Goal: Transaction & Acquisition: Purchase product/service

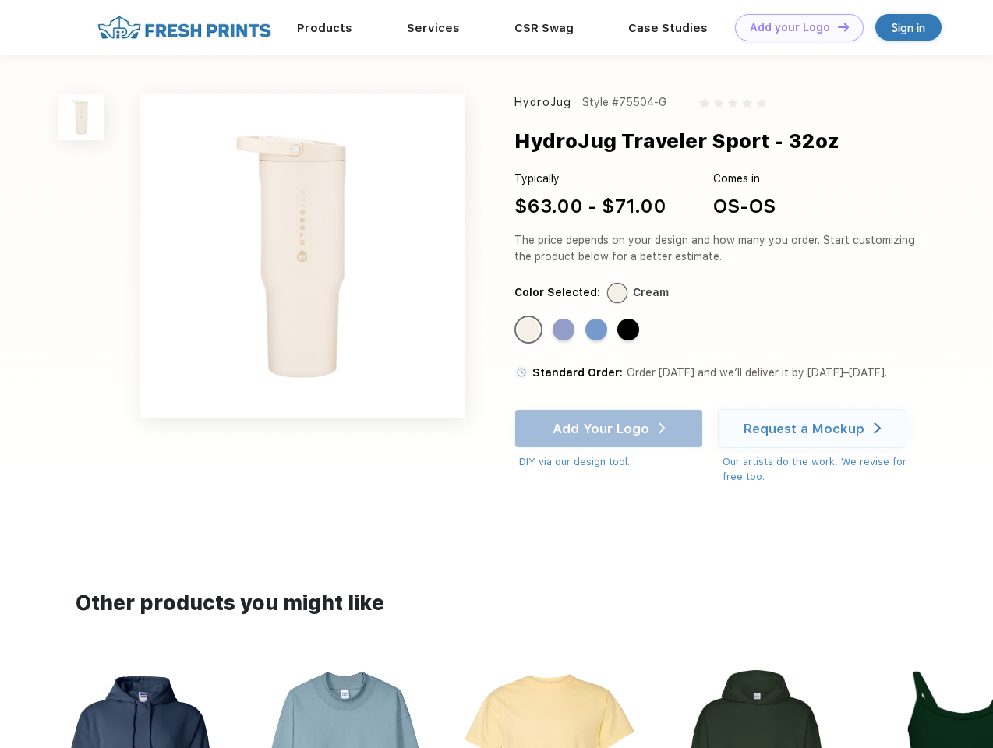
click at [793, 27] on link "Add your Logo Design Tool" at bounding box center [799, 27] width 129 height 27
click at [0, 0] on div "Design Tool" at bounding box center [0, 0] width 0 height 0
click at [836, 27] on link "Add your Logo Design Tool" at bounding box center [799, 27] width 129 height 27
click at [82, 117] on img at bounding box center [81, 117] width 46 height 46
click at [530, 330] on div "Standard Color" at bounding box center [529, 330] width 22 height 22
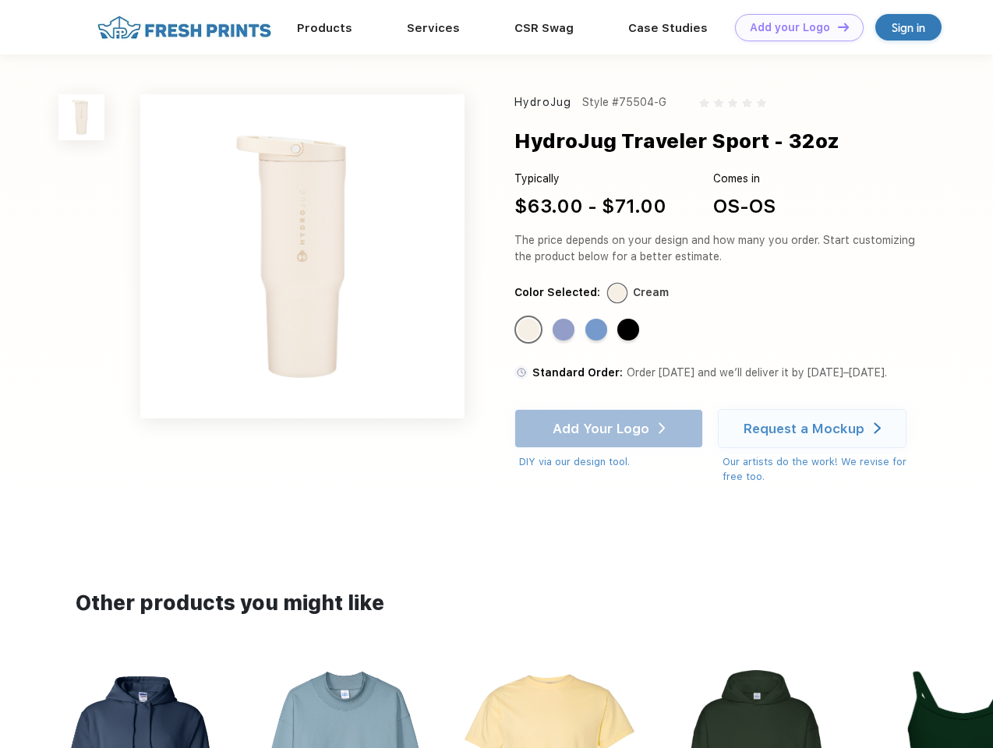
click at [565, 330] on div "Standard Color" at bounding box center [564, 330] width 22 height 22
click at [598, 330] on div "Standard Color" at bounding box center [596, 330] width 22 height 22
click at [630, 330] on div "Standard Color" at bounding box center [628, 330] width 22 height 22
click at [610, 429] on div "Add Your Logo DIY via our design tool. Ah shoot! This product isn't up in our d…" at bounding box center [608, 439] width 189 height 61
click at [815, 429] on div "Request a Mockup" at bounding box center [804, 429] width 121 height 16
